Goal: Information Seeking & Learning: Learn about a topic

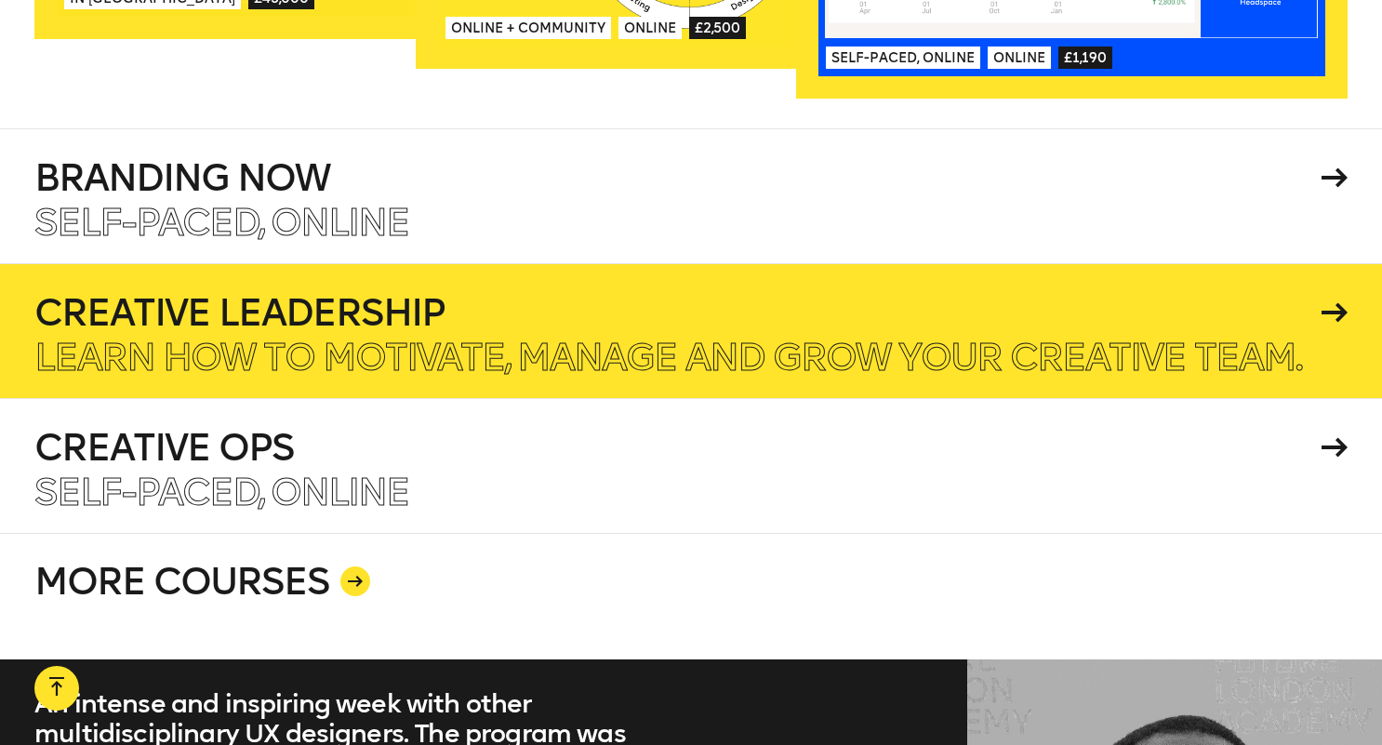
click at [214, 294] on h4 "Creative Leadership" at bounding box center [674, 312] width 1281 height 37
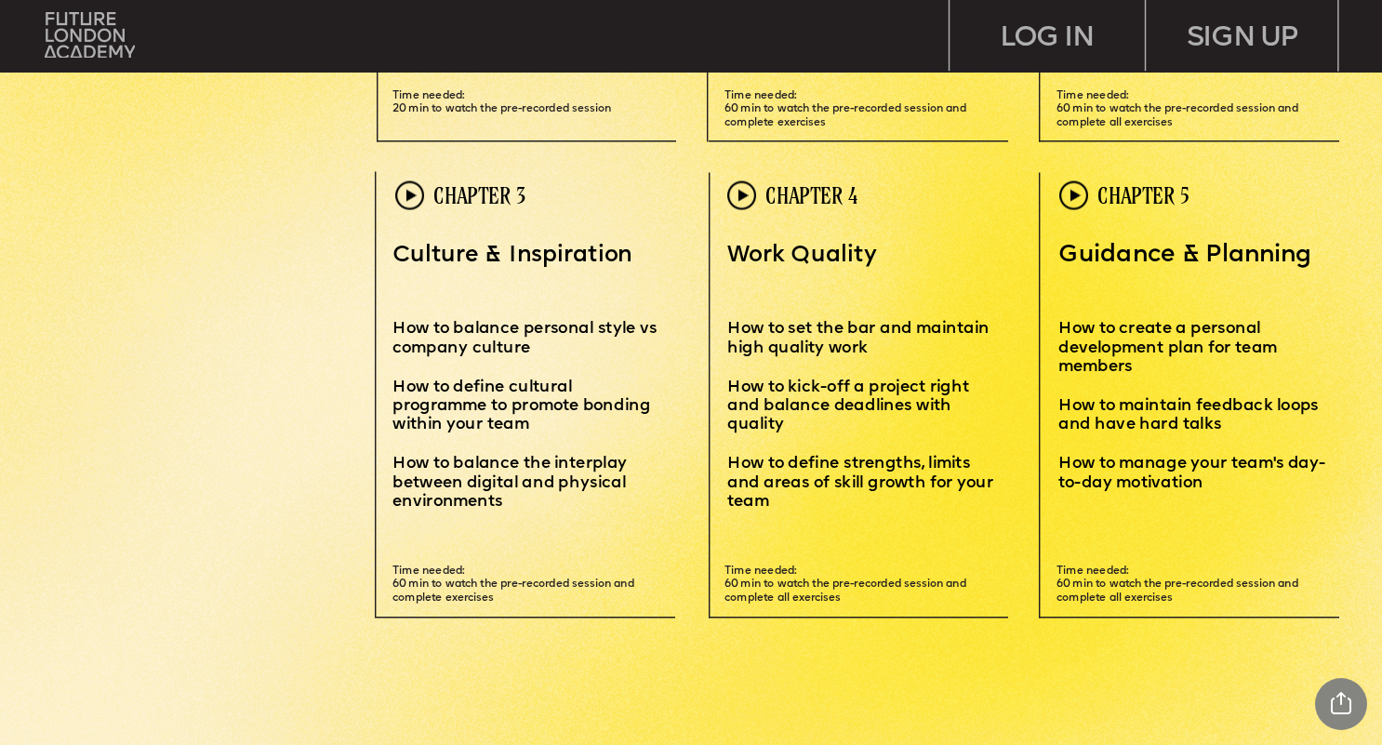
scroll to position [4457, 0]
